Goal: Information Seeking & Learning: Learn about a topic

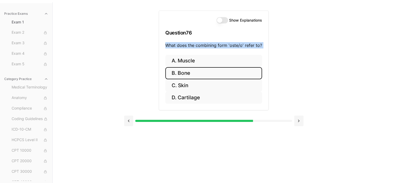
click at [189, 75] on button "B. Bone" at bounding box center [213, 73] width 97 height 12
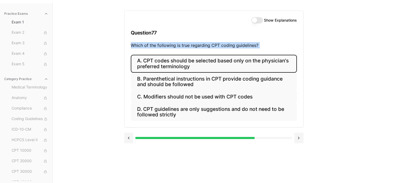
click at [158, 64] on button "A. CPT codes should be selected based only on the physician's preferred termino…" at bounding box center [214, 64] width 166 height 18
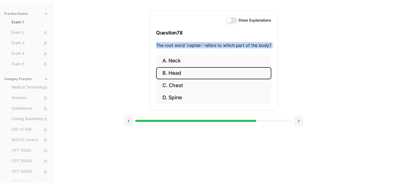
click at [177, 70] on button "B. Head" at bounding box center [213, 73] width 115 height 12
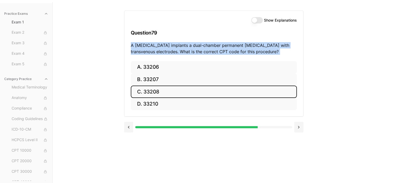
click at [151, 93] on button "C. 33208" at bounding box center [214, 92] width 166 height 12
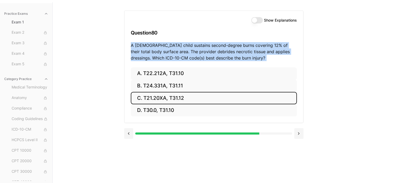
click at [168, 98] on button "C. T21.20XA, T31.12" at bounding box center [214, 98] width 166 height 12
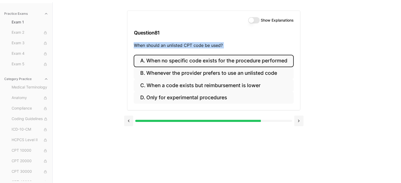
click at [195, 63] on button "A. When no specific code exists for the procedure performed" at bounding box center [214, 61] width 160 height 12
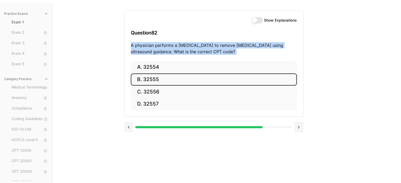
click at [145, 82] on button "B. 32555" at bounding box center [214, 80] width 166 height 12
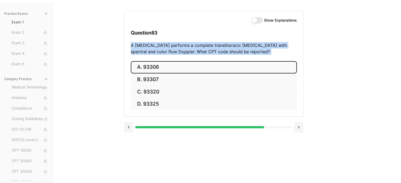
click at [163, 70] on button "A. 93306" at bounding box center [214, 67] width 166 height 12
click at [151, 68] on button "A. 35301" at bounding box center [214, 67] width 166 height 12
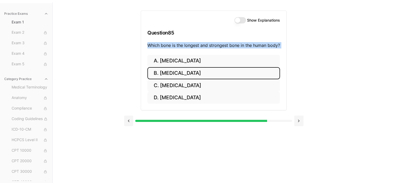
click at [171, 76] on button "B. [MEDICAL_DATA]" at bounding box center [214, 73] width 133 height 12
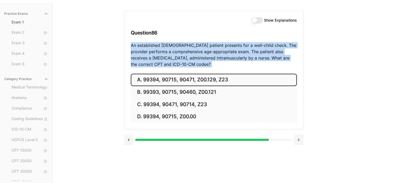
click at [204, 79] on button "A. 99394, 90715, 90471, Z00.129, Z23" at bounding box center [214, 80] width 166 height 12
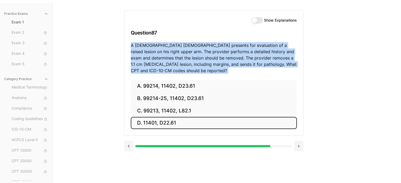
click at [167, 123] on button "D. 11401, D22.61" at bounding box center [214, 123] width 166 height 12
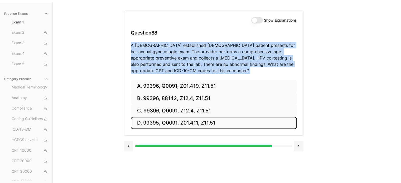
click at [186, 120] on button "D. 99395, Q0091, Z01.411, Z11.51" at bounding box center [214, 123] width 166 height 12
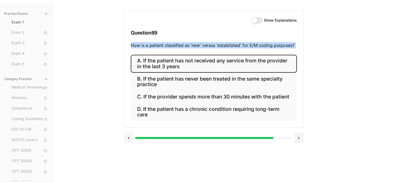
click at [181, 63] on button "A. If the patient has not received any service from the provider in the last 3 …" at bounding box center [214, 64] width 166 height 18
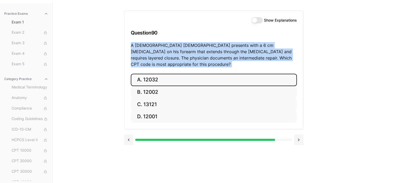
click at [163, 74] on button "A. 12032" at bounding box center [214, 80] width 166 height 12
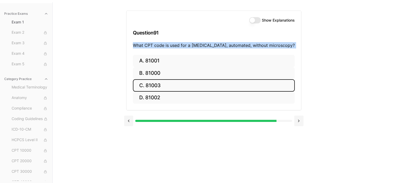
click at [157, 85] on button "C. 81003" at bounding box center [214, 85] width 162 height 12
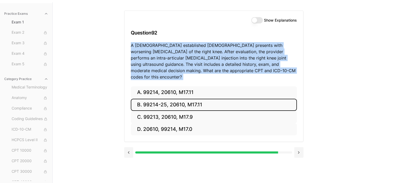
click at [204, 99] on button "B. 99214-25, 20610, M17.11" at bounding box center [214, 105] width 166 height 12
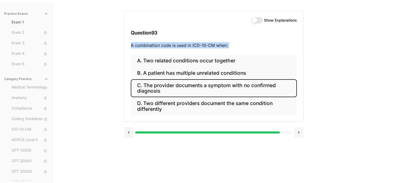
click at [194, 89] on button "C. The provider documents a symptom with no confirmed diagnosis" at bounding box center [214, 88] width 166 height 18
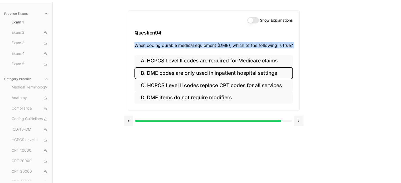
click at [241, 72] on button "B. DME codes are only used in inpatient hospital settings" at bounding box center [214, 73] width 159 height 12
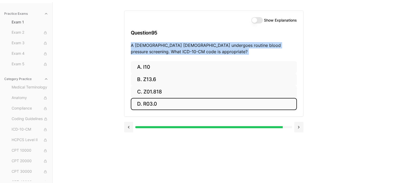
click at [149, 104] on button "D. R03.0" at bounding box center [214, 104] width 166 height 12
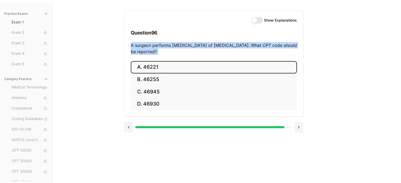
click at [153, 68] on button "A. 46221" at bounding box center [214, 67] width 166 height 12
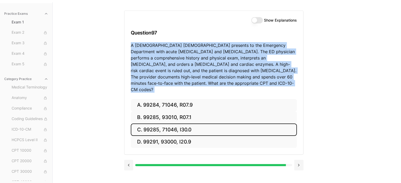
click at [176, 124] on button "C. 99285, 71046, I30.0" at bounding box center [214, 130] width 166 height 12
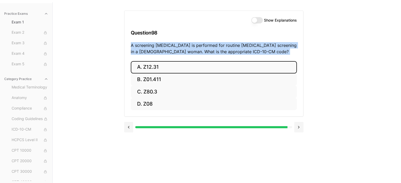
click at [144, 67] on button "A. Z12.31" at bounding box center [214, 67] width 166 height 12
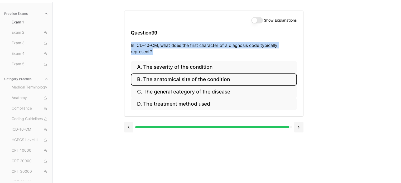
click at [168, 79] on button "B. The anatomical site of the condition" at bounding box center [214, 80] width 166 height 12
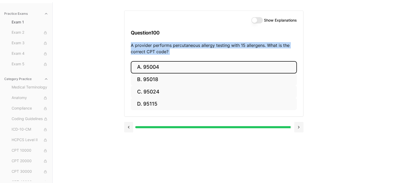
click at [150, 68] on button "A. 95004" at bounding box center [214, 67] width 166 height 12
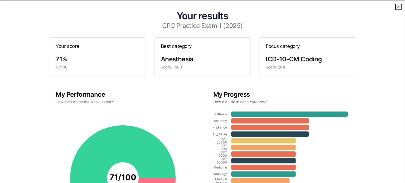
click at [397, 8] on icon "button" at bounding box center [399, 6] width 4 height 4
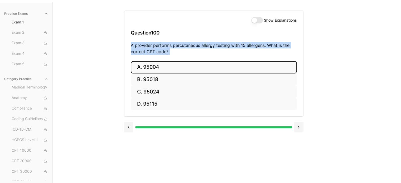
click at [259, 18] on button "Show Explanations" at bounding box center [258, 20] width 12 height 6
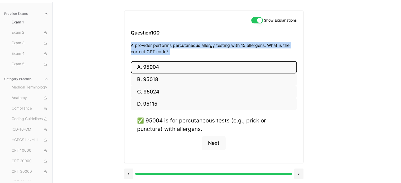
click at [259, 18] on button "Show Explanations" at bounding box center [258, 20] width 12 height 6
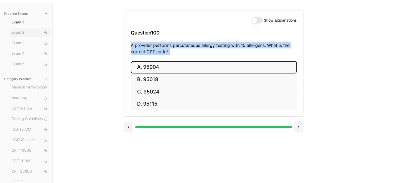
click at [19, 31] on span "Exam 2" at bounding box center [30, 33] width 37 height 6
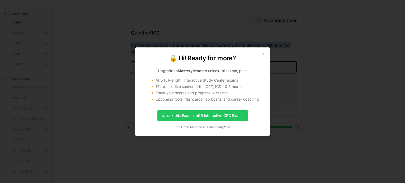
click at [264, 52] on icon "button" at bounding box center [264, 54] width 4 height 4
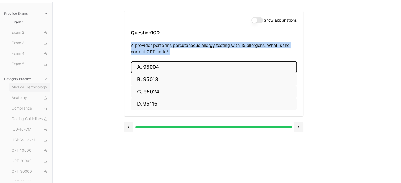
click at [36, 89] on span "Medical Terminology" at bounding box center [30, 88] width 37 height 6
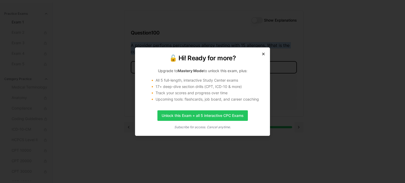
click at [265, 55] on icon "button" at bounding box center [264, 54] width 4 height 4
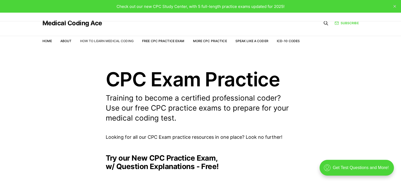
click at [121, 41] on link "How to Learn Medical Coding" at bounding box center [107, 41] width 54 height 4
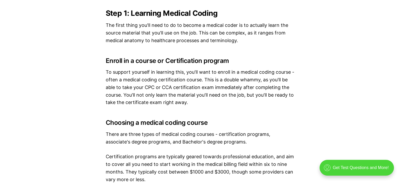
scroll to position [538, 0]
